Goal: Information Seeking & Learning: Check status

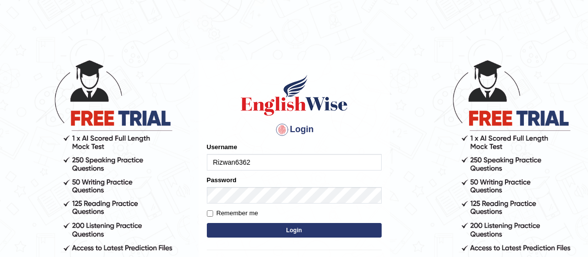
click at [323, 160] on input "Rizwan6362" at bounding box center [294, 162] width 175 height 16
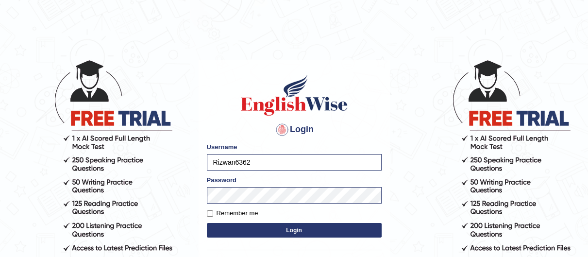
drag, startPoint x: 0, startPoint y: 0, endPoint x: 43, endPoint y: 177, distance: 182.2
click at [43, 177] on body "Login Please fix the following errors: Username Rizwan6362 Password Remember me…" at bounding box center [294, 158] width 588 height 257
click at [234, 161] on input "ni" at bounding box center [294, 162] width 175 height 16
drag, startPoint x: 234, startPoint y: 161, endPoint x: 212, endPoint y: 160, distance: 22.4
click at [212, 160] on input "ni" at bounding box center [294, 162] width 175 height 16
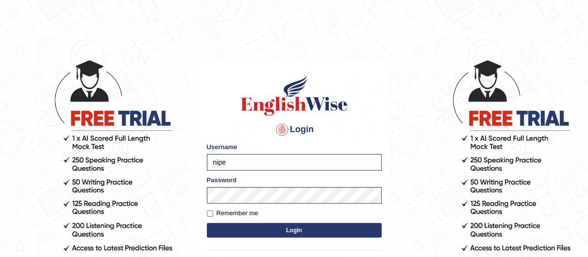
type input "nipenyogesh"
click at [146, 198] on body "Login Please fix the following errors: Username nipenyogesh Password Remember m…" at bounding box center [294, 158] width 588 height 257
click at [207, 223] on button "Login" at bounding box center [294, 230] width 175 height 15
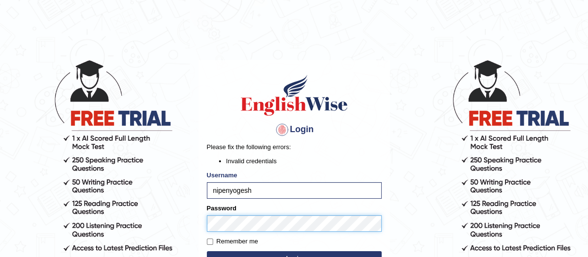
click at [146, 220] on body "Login Please fix the following errors: Invalid credentials Username nipenyogesh…" at bounding box center [294, 158] width 588 height 257
click at [207, 251] on button "Login" at bounding box center [294, 258] width 175 height 15
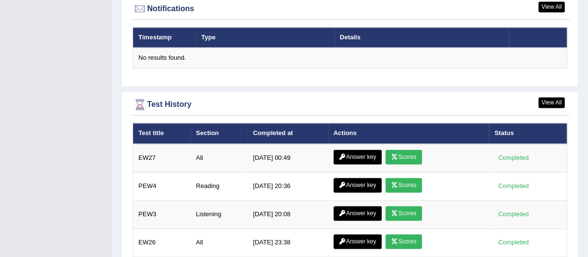
scroll to position [1287, 0]
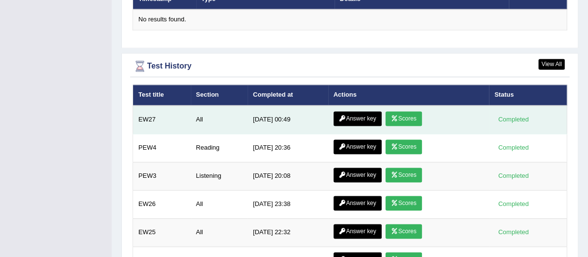
click at [369, 121] on link "Answer key" at bounding box center [357, 118] width 48 height 15
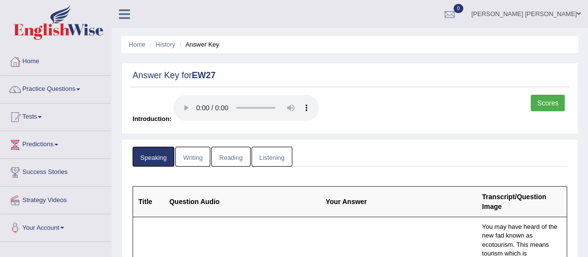
click at [231, 158] on link "Reading" at bounding box center [230, 157] width 39 height 20
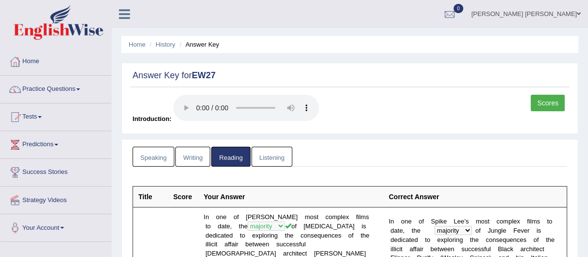
click at [263, 156] on link "Listening" at bounding box center [271, 157] width 41 height 20
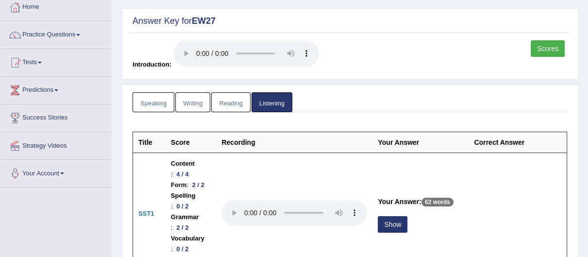
scroll to position [61, 0]
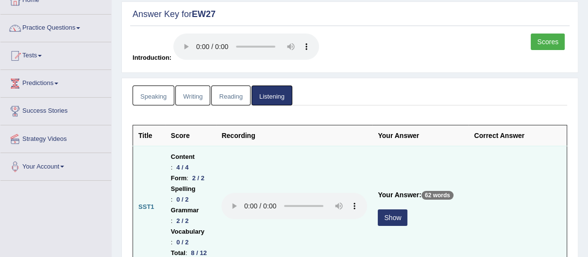
click at [395, 226] on button "Show" at bounding box center [393, 217] width 30 height 16
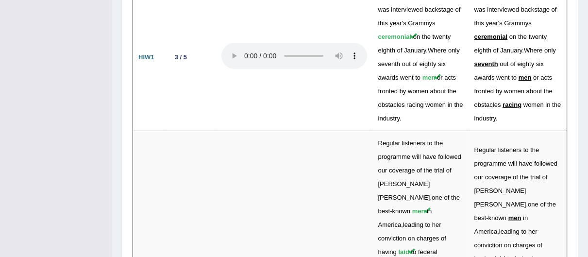
scroll to position [2820, 0]
